Goal: Answer question/provide support: Share knowledge or assist other users

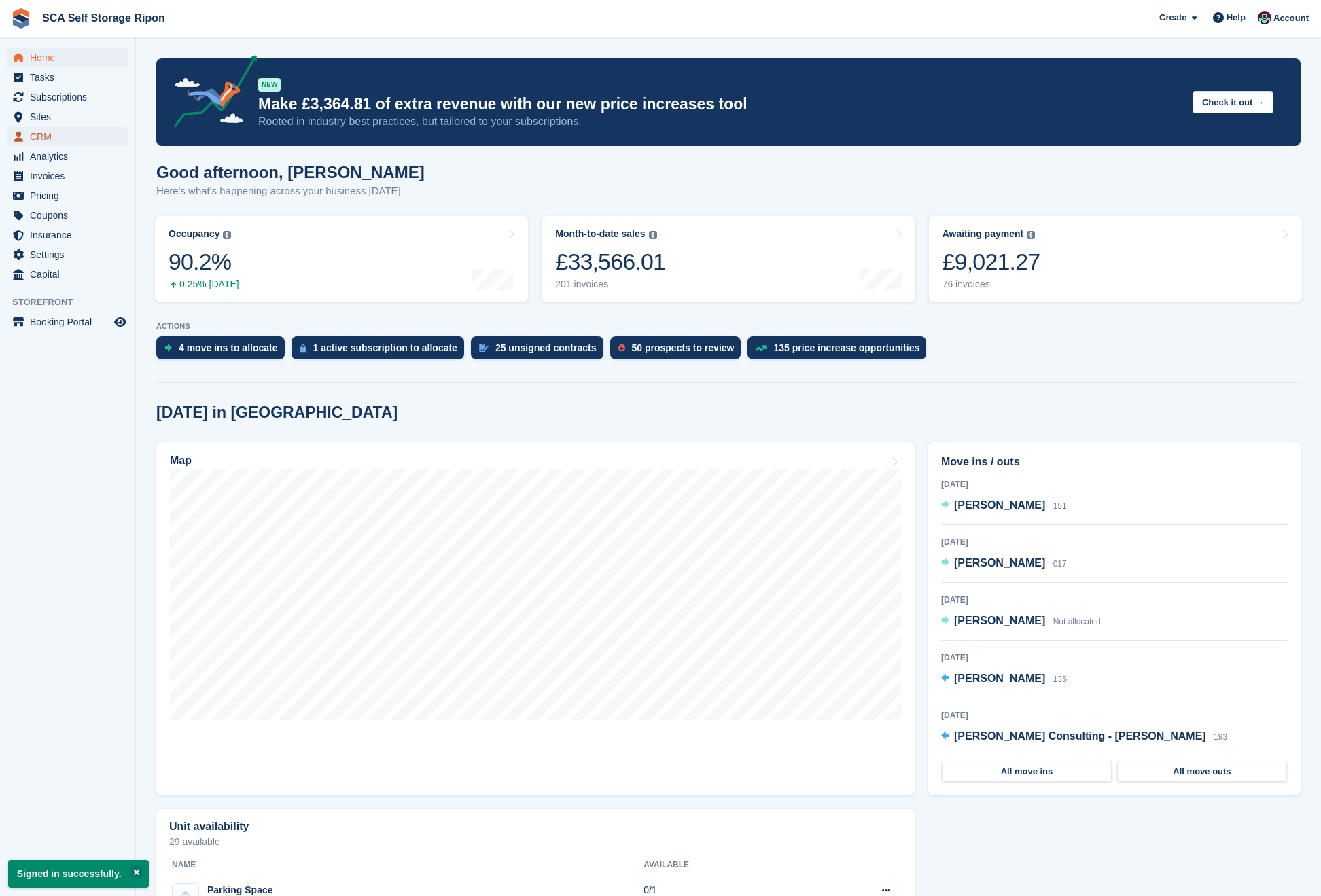
click at [33, 129] on span "CRM" at bounding box center [71, 136] width 82 height 19
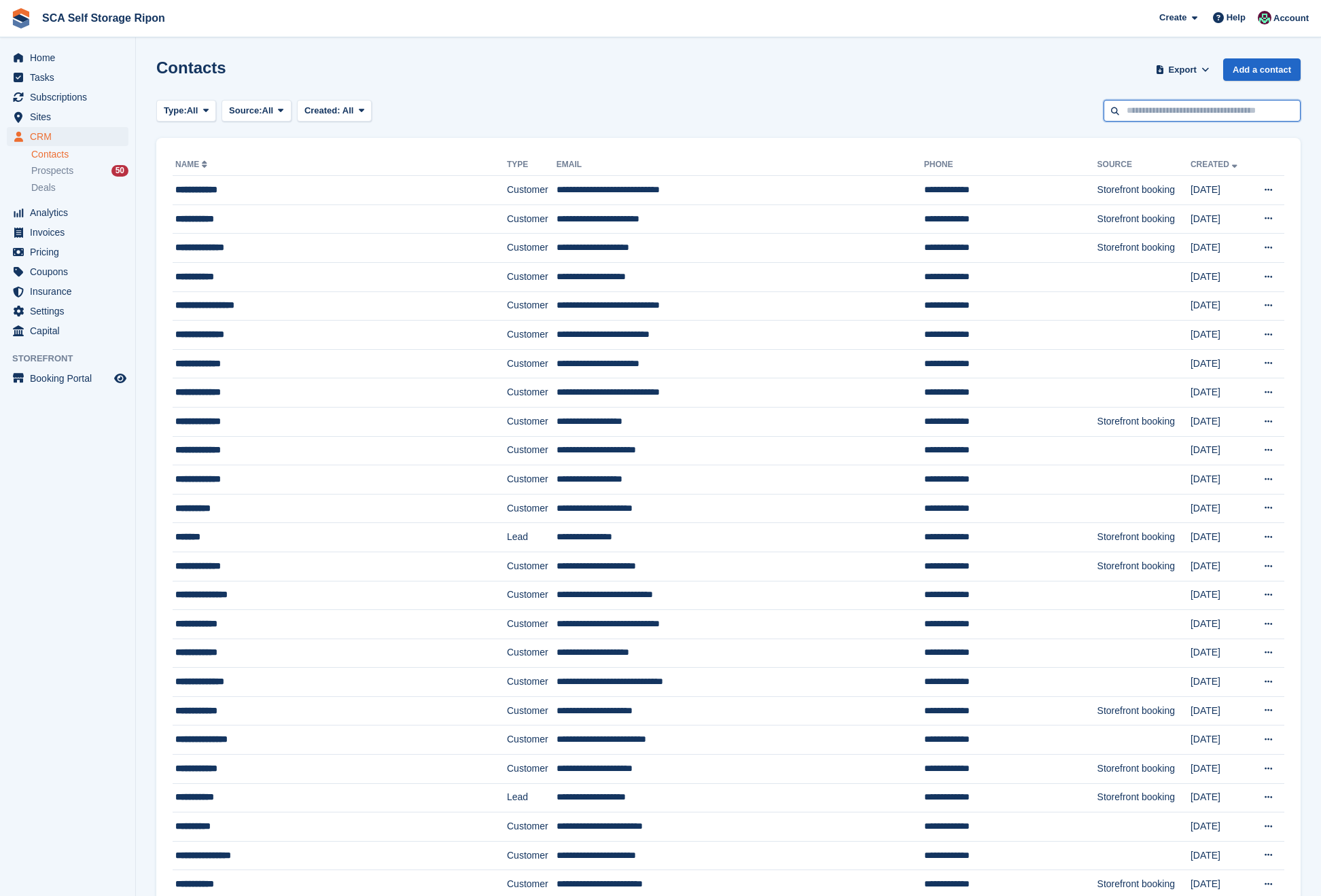
click at [1189, 109] on input "text" at bounding box center [1202, 111] width 197 height 22
type input "********"
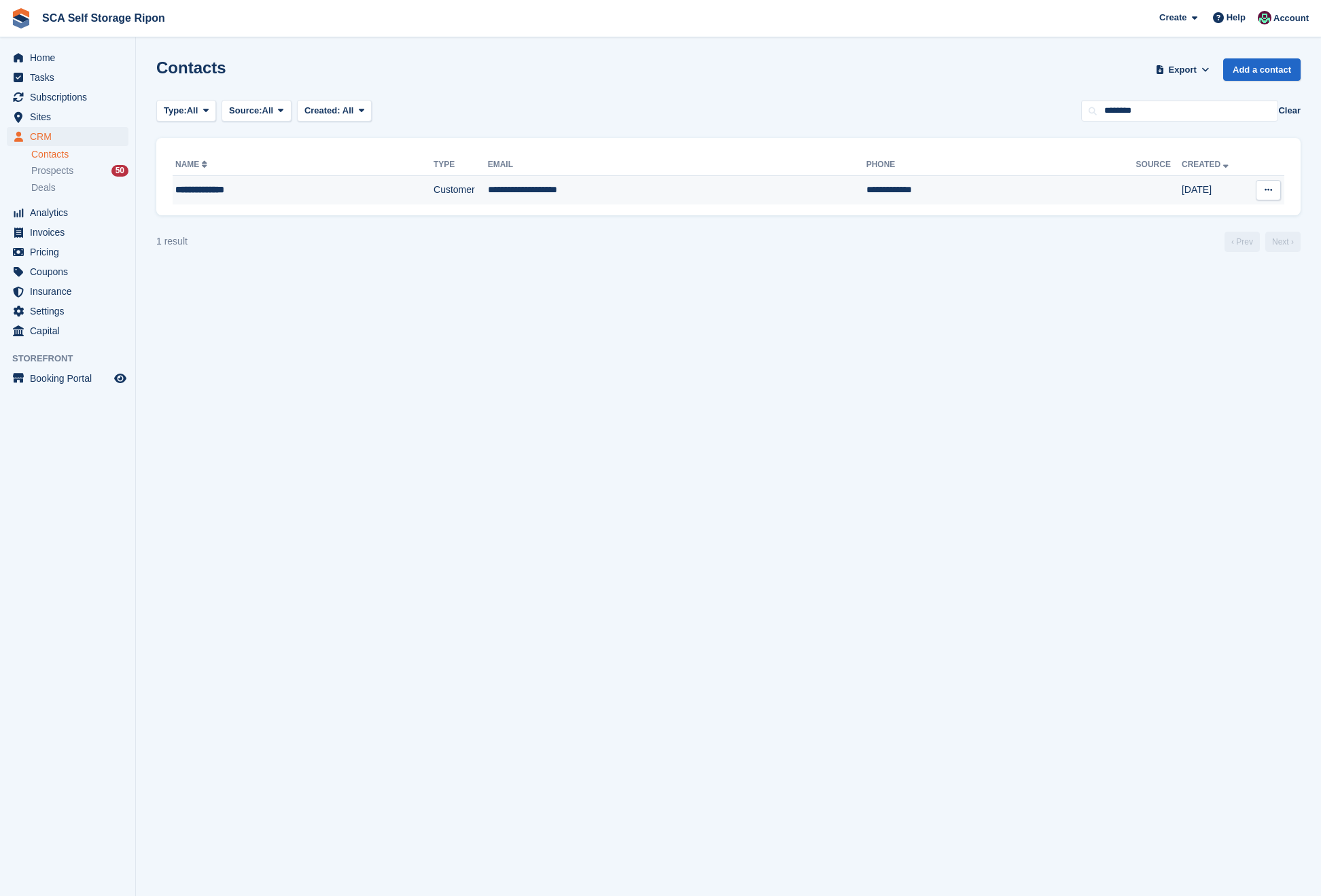
click at [240, 195] on div "**********" at bounding box center [273, 189] width 196 height 14
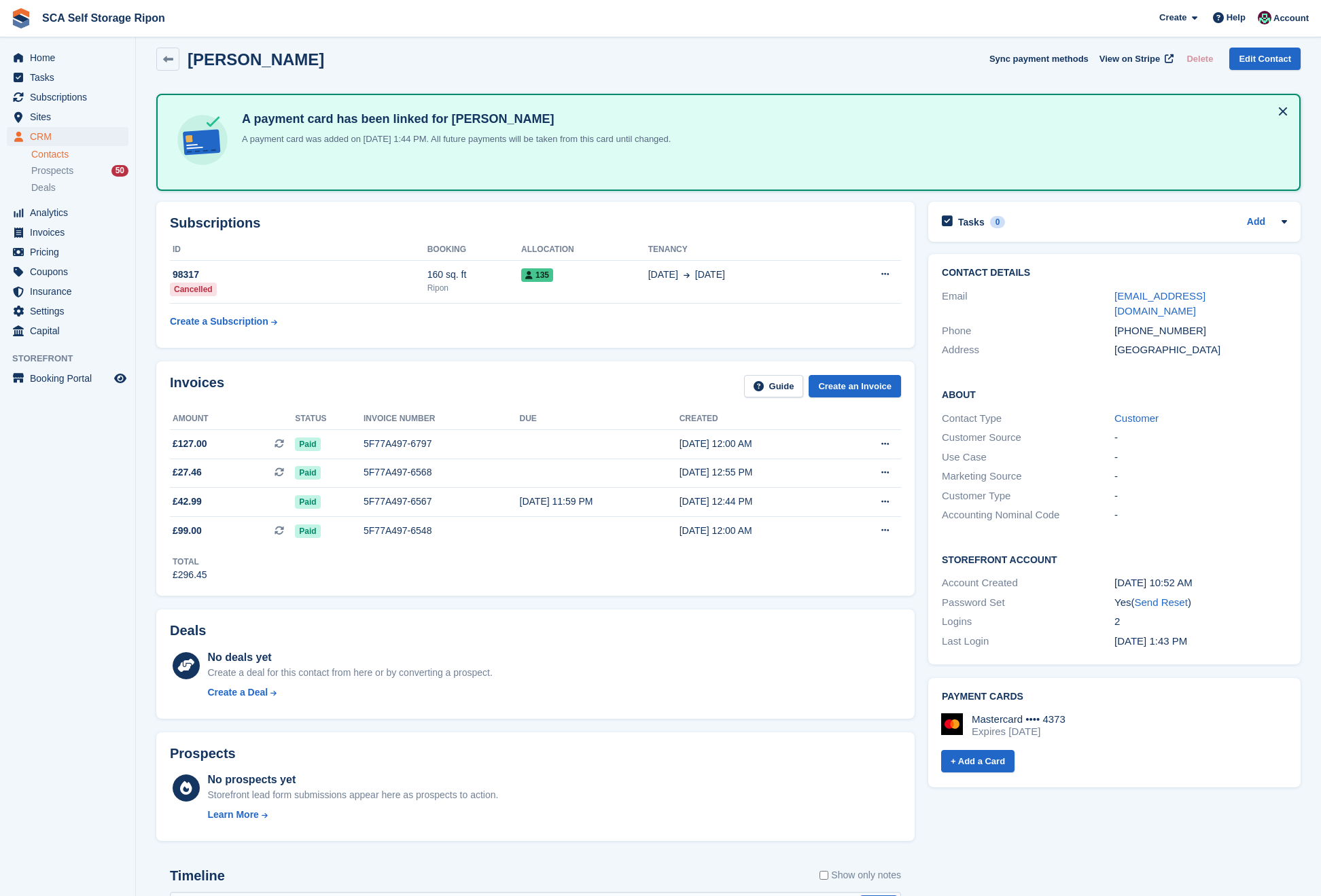
scroll to position [12, 0]
click at [562, 269] on div "135" at bounding box center [584, 274] width 127 height 14
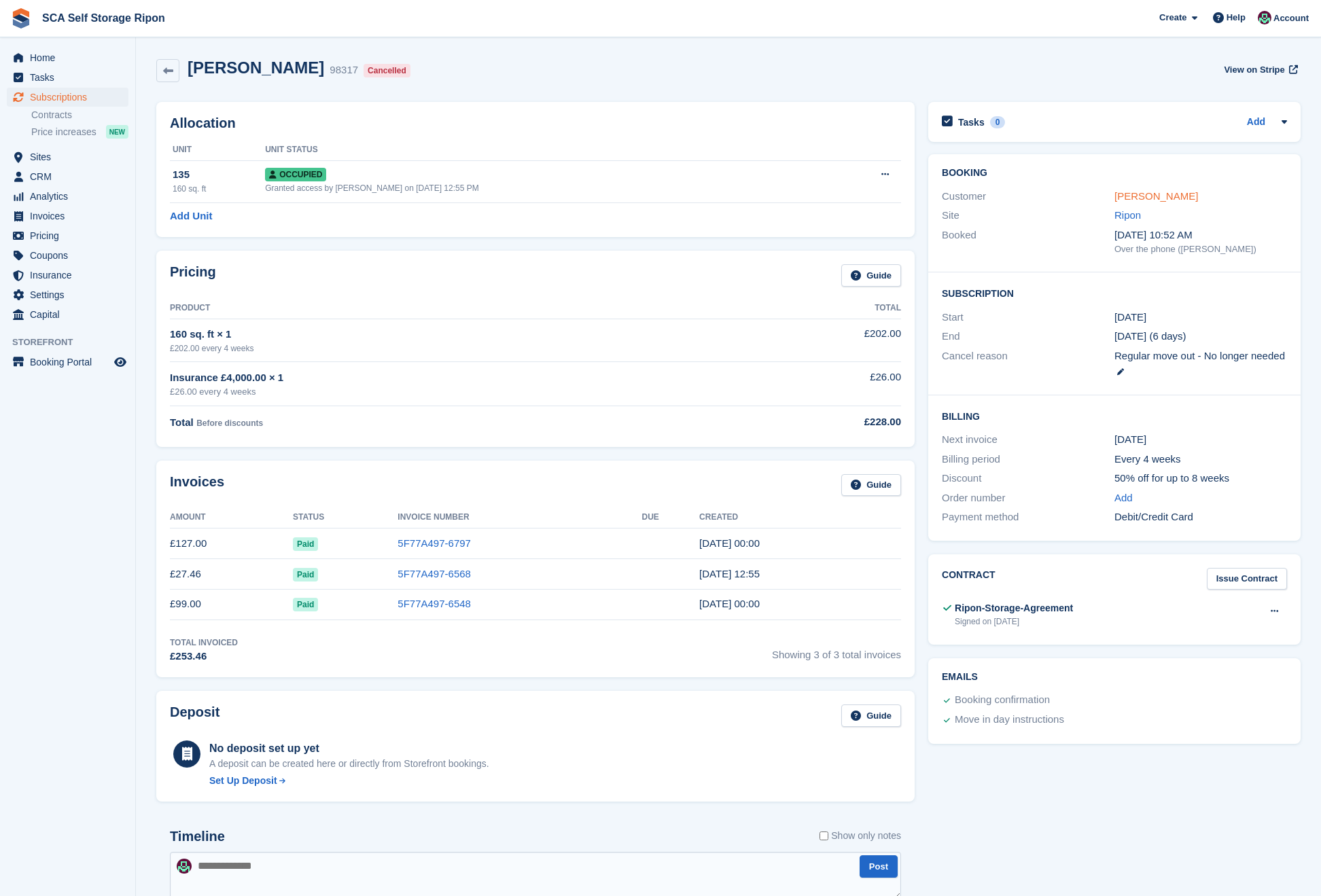
click at [1160, 194] on link "[PERSON_NAME]" at bounding box center [1156, 196] width 84 height 12
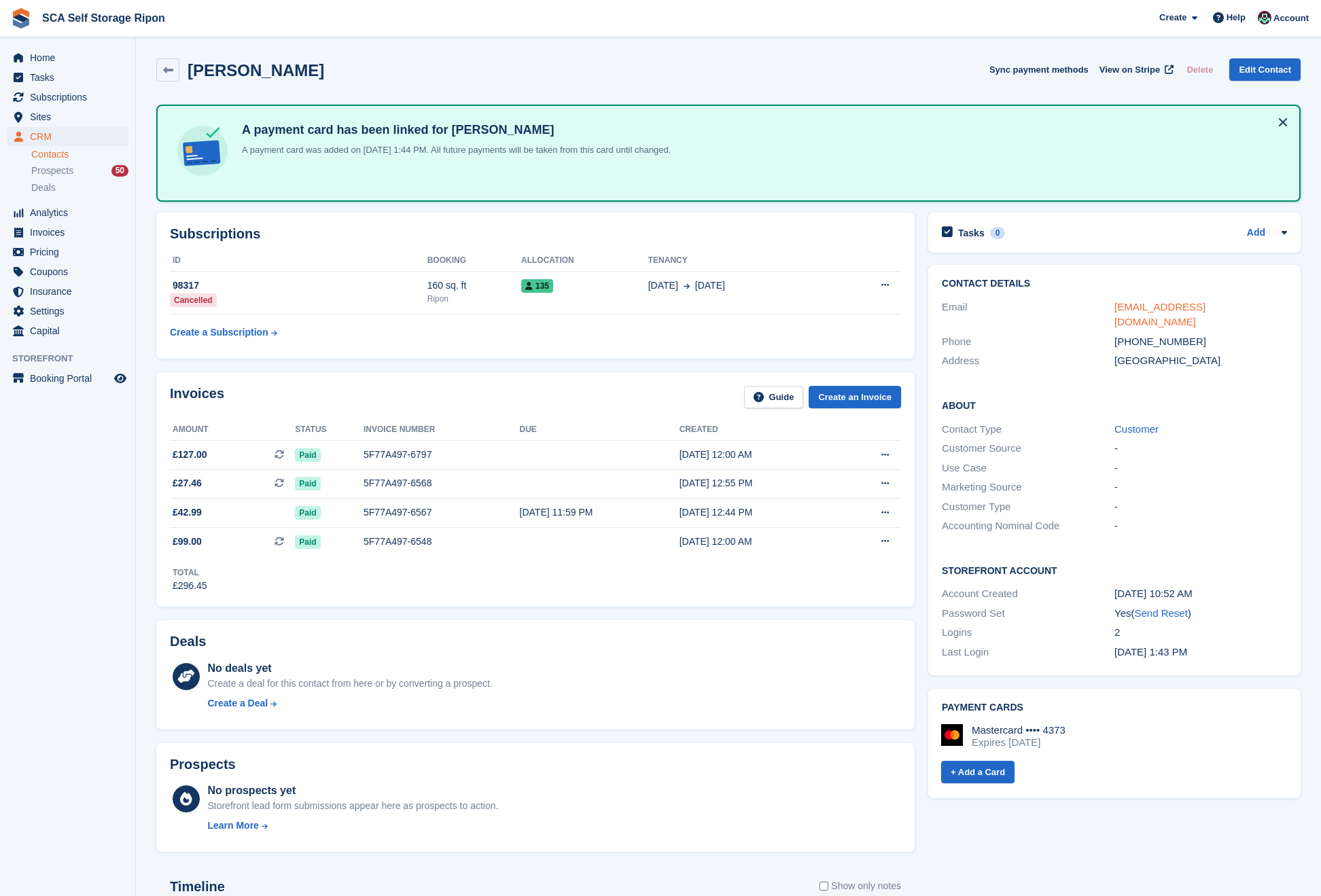
click at [1146, 310] on link "danielsimpson@me.com" at bounding box center [1158, 314] width 91 height 27
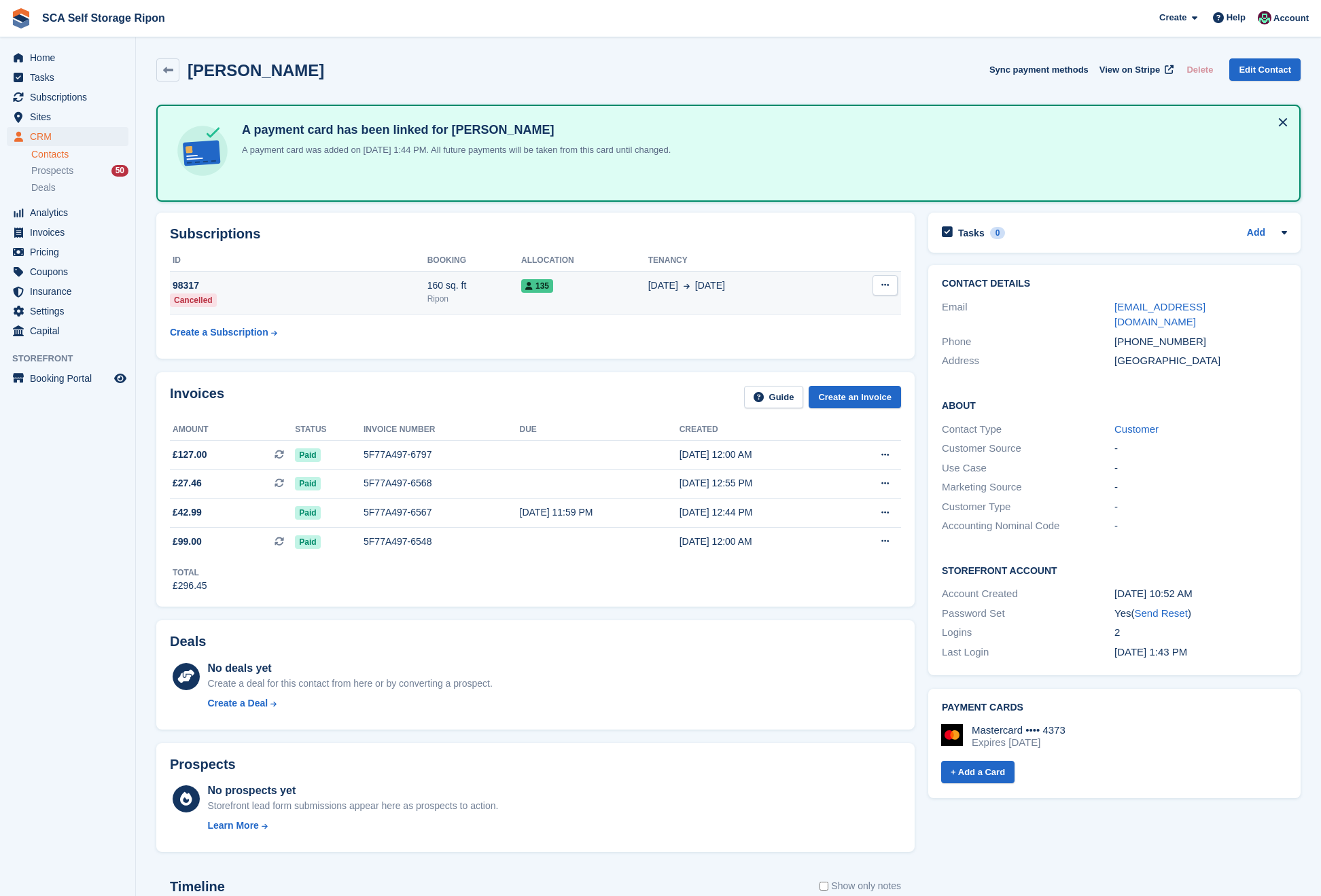
click at [593, 294] on td "135" at bounding box center [584, 293] width 127 height 44
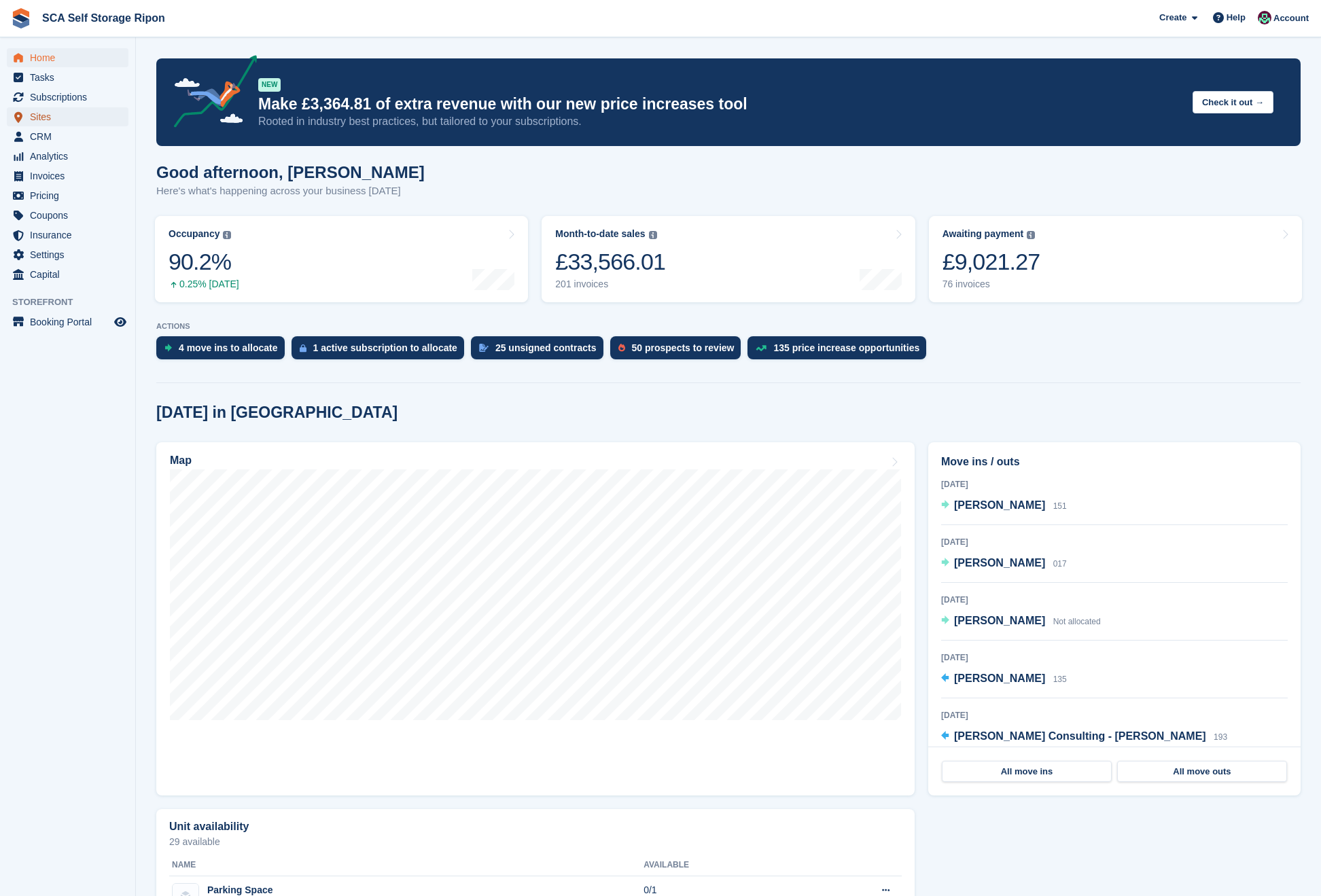
click at [46, 117] on span "Sites" at bounding box center [71, 117] width 82 height 19
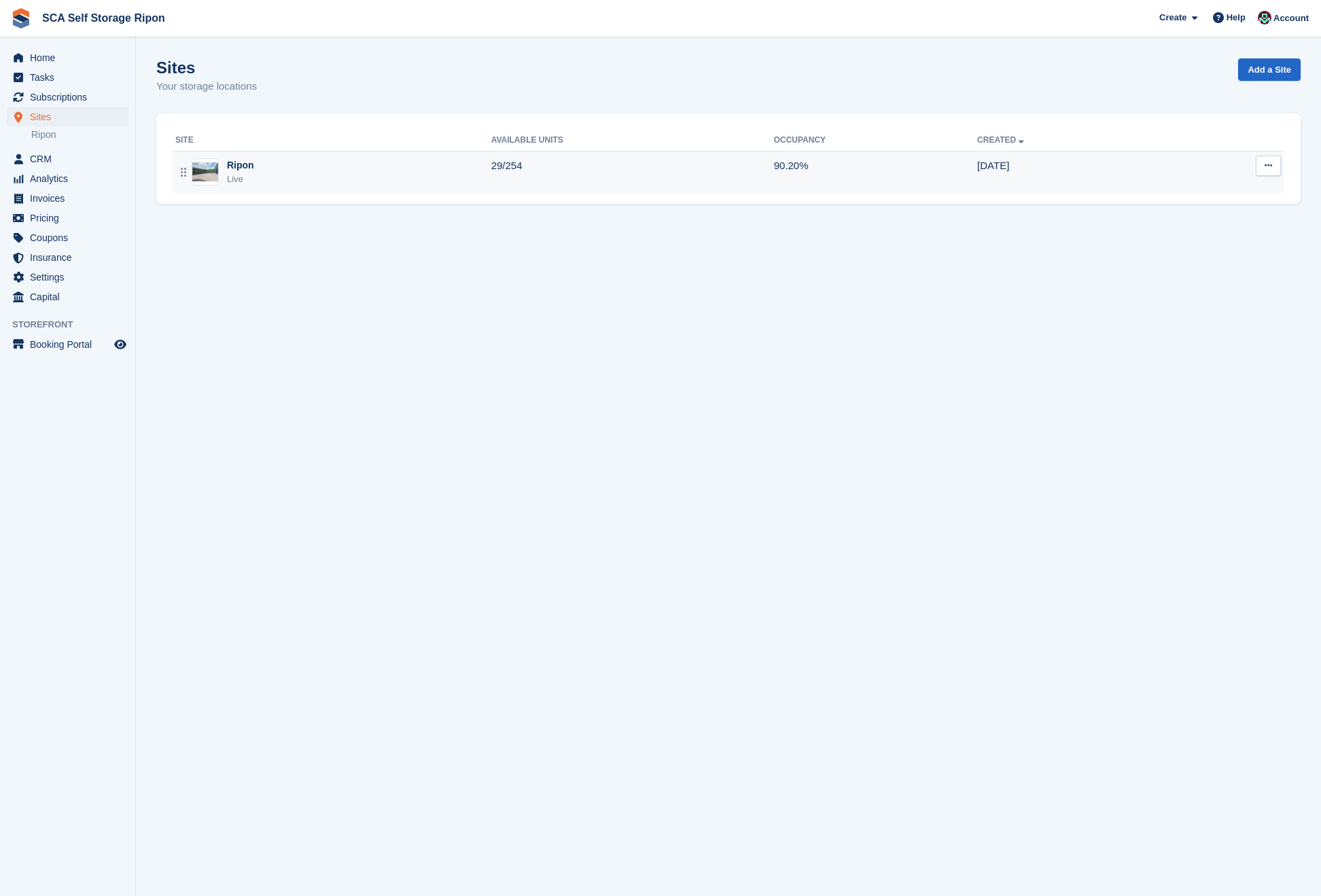
click at [322, 176] on div "Ripon Live" at bounding box center [333, 172] width 316 height 28
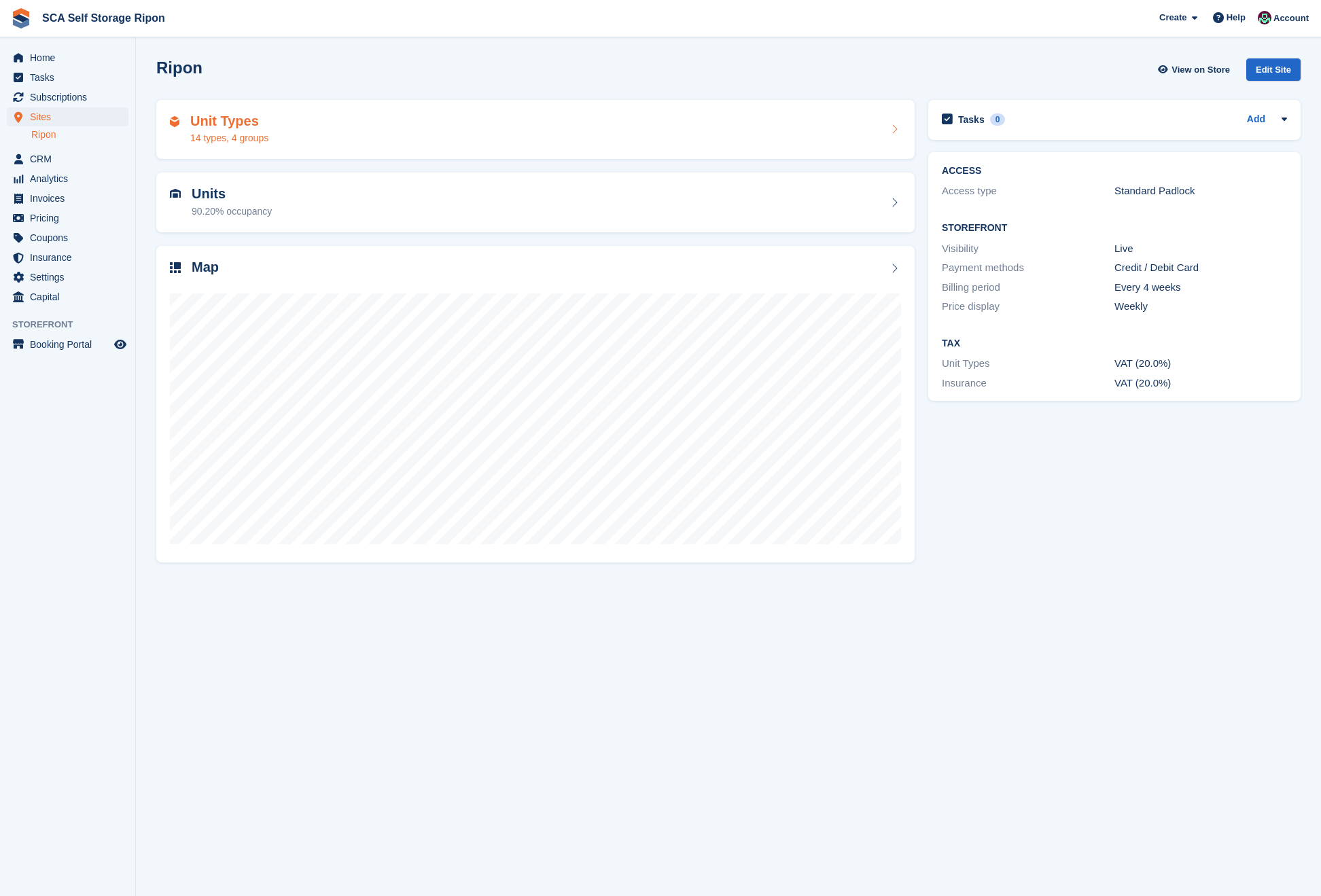
click at [268, 129] on div "Unit Types 14 types, 4 groups" at bounding box center [229, 130] width 78 height 33
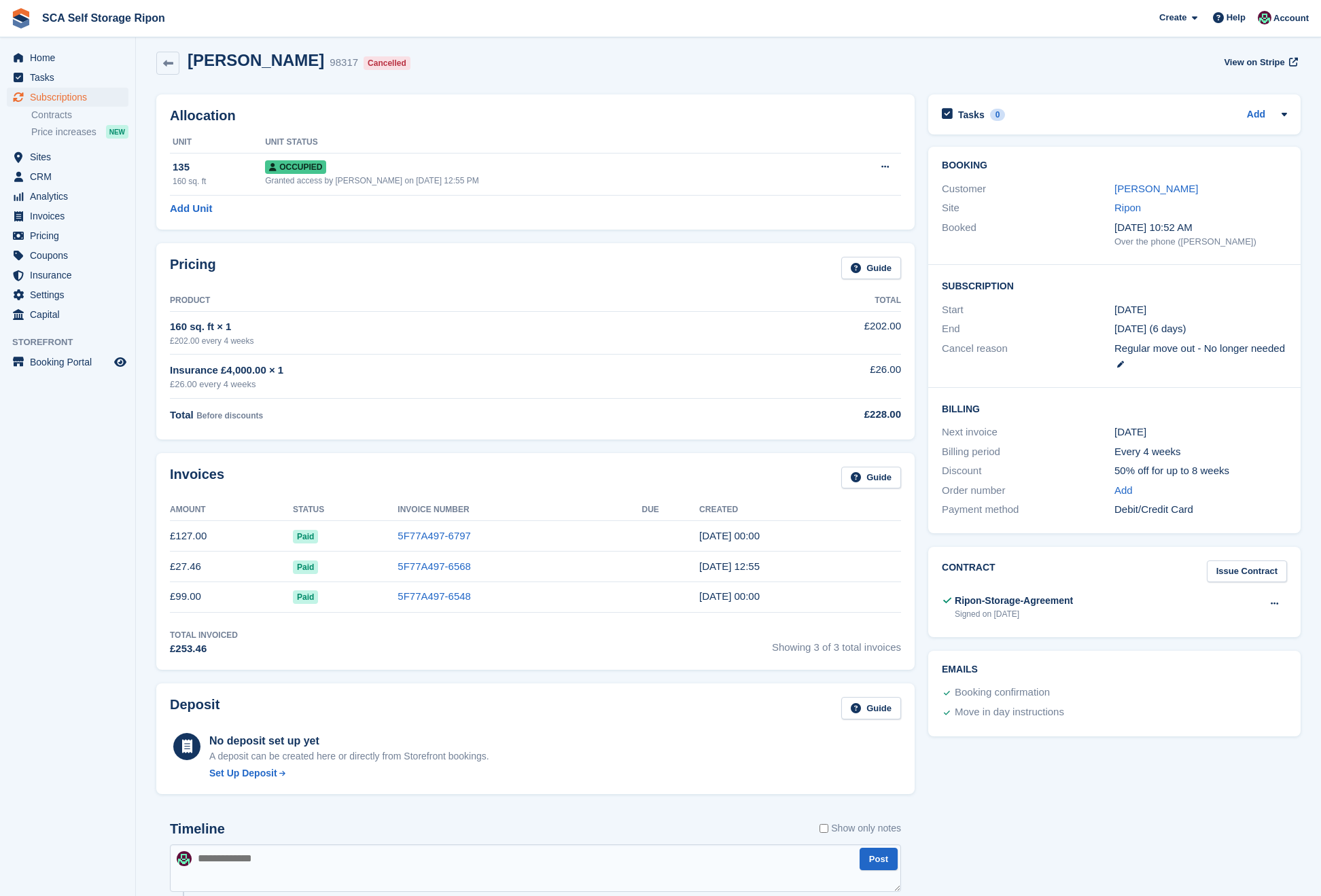
scroll to position [10, 0]
click at [1157, 190] on link "[PERSON_NAME]" at bounding box center [1156, 186] width 84 height 12
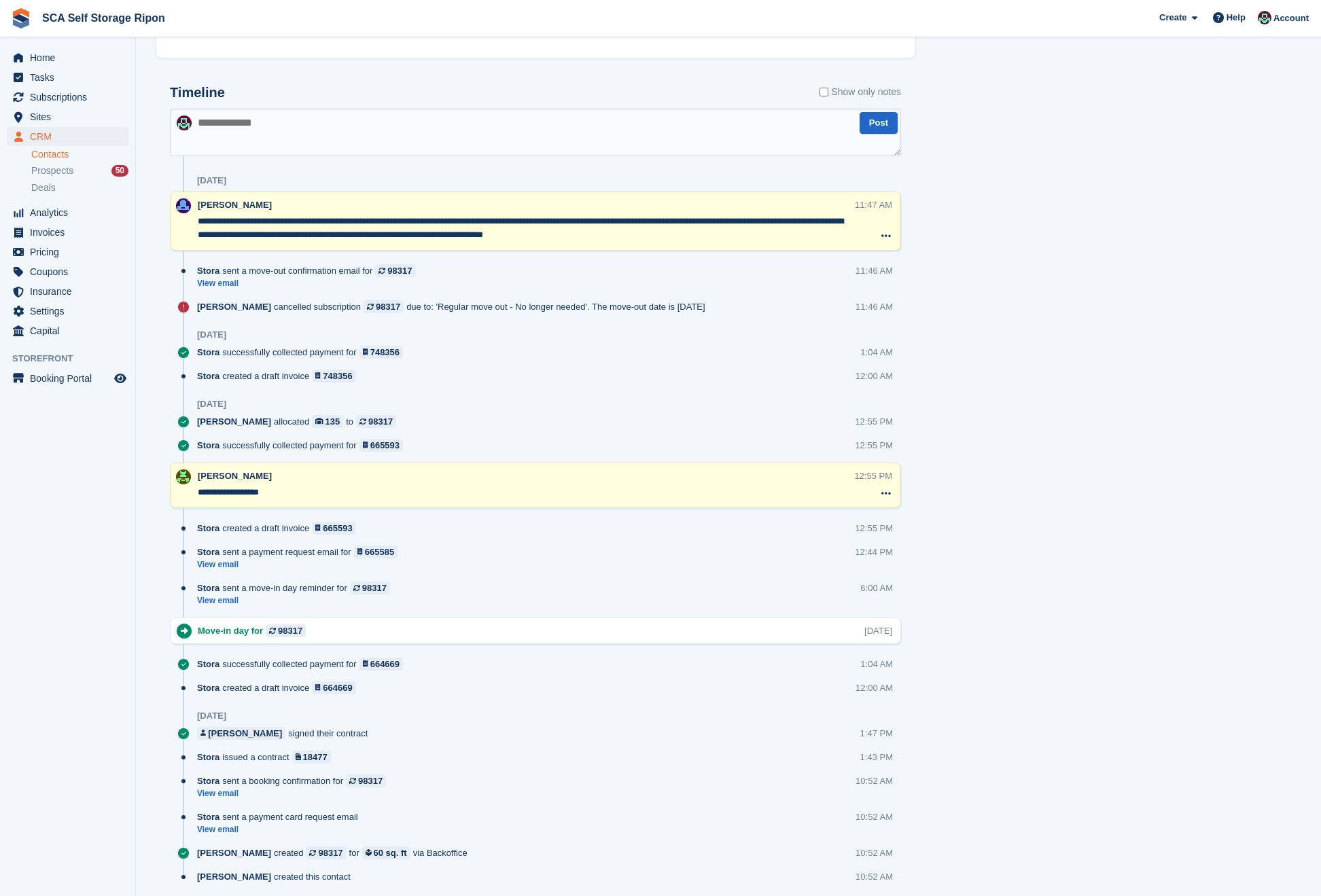
scroll to position [843, 0]
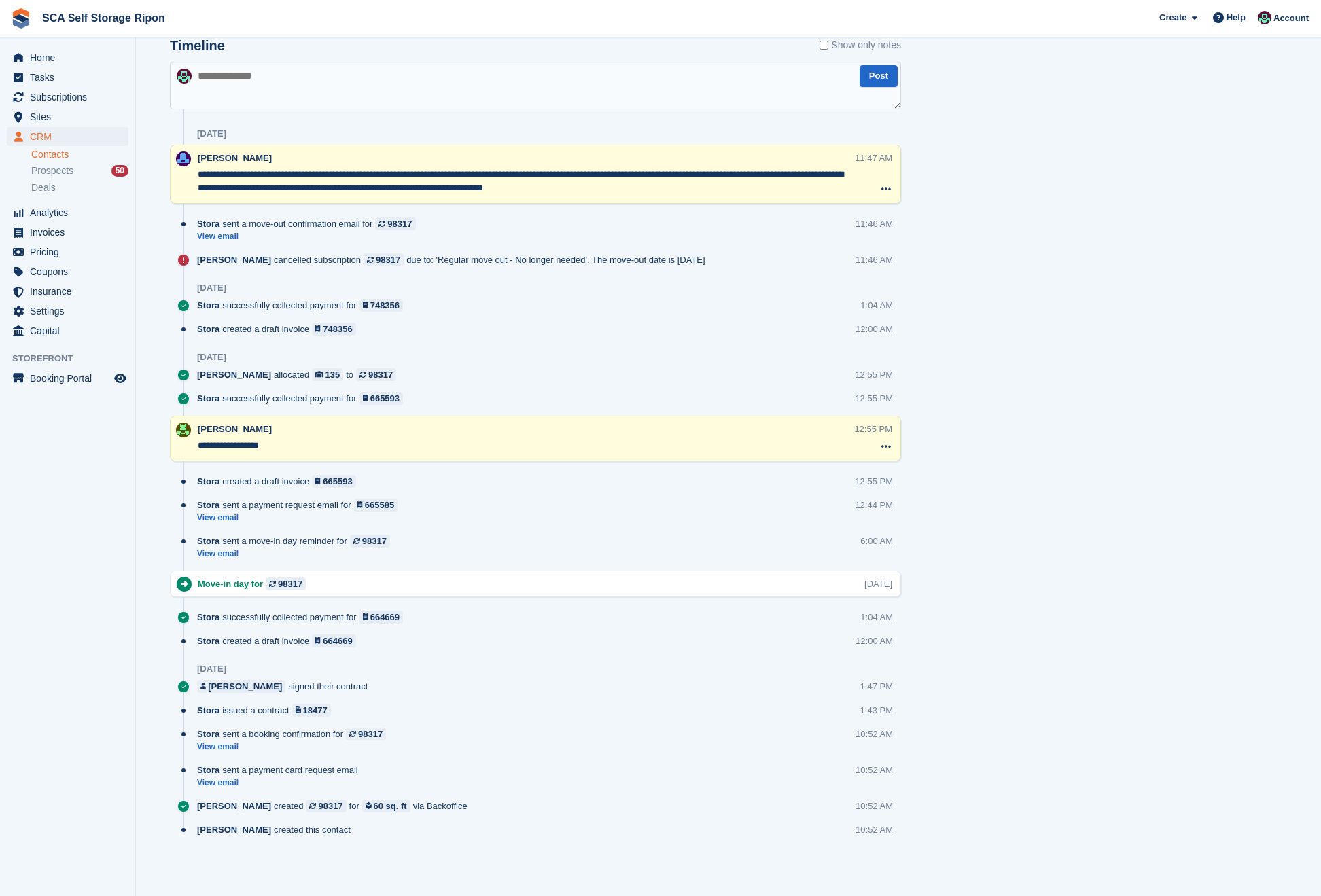
click at [290, 87] on textarea at bounding box center [534, 86] width 731 height 48
type textarea "**********"
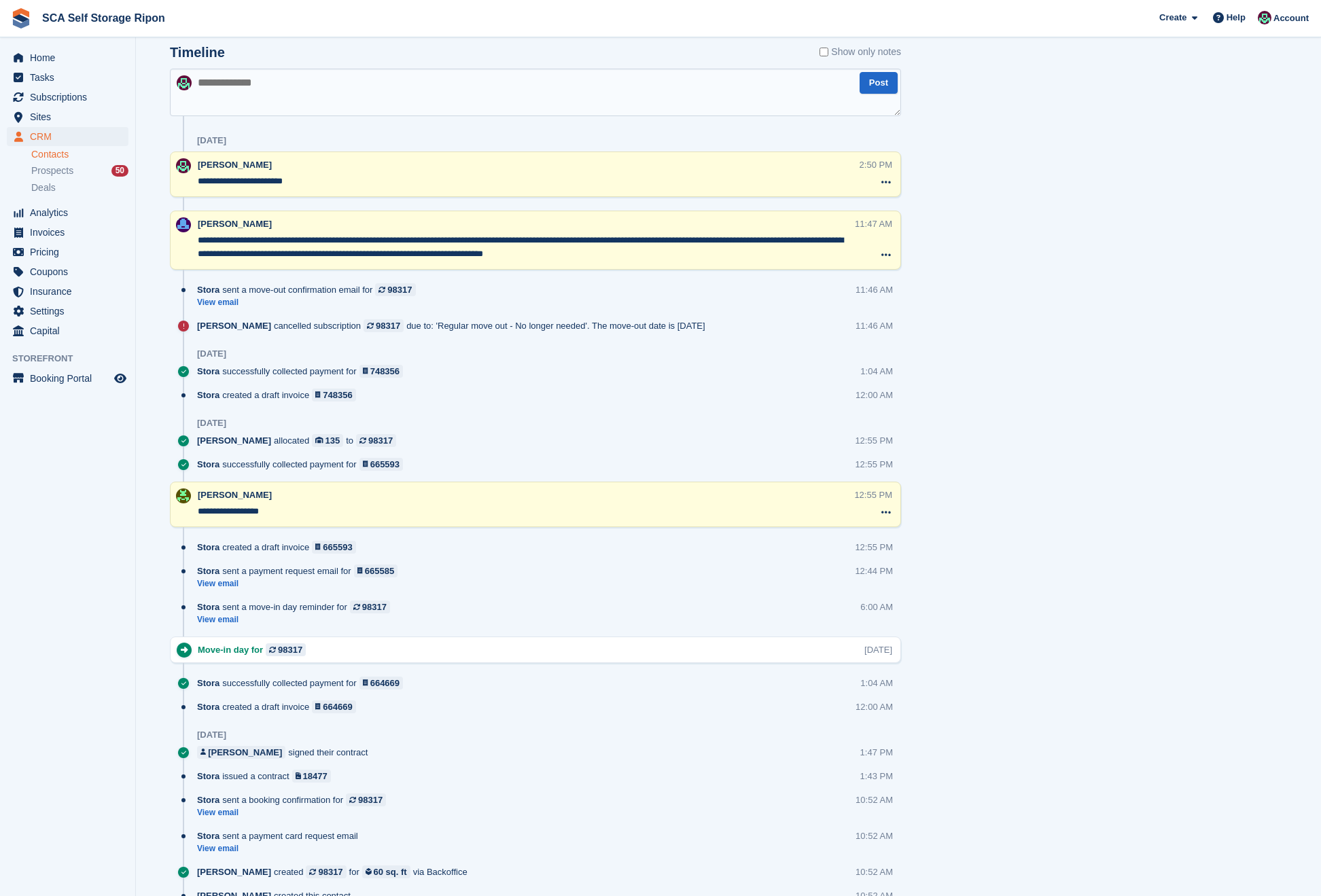
scroll to position [0, 0]
